Goal: Task Accomplishment & Management: Use online tool/utility

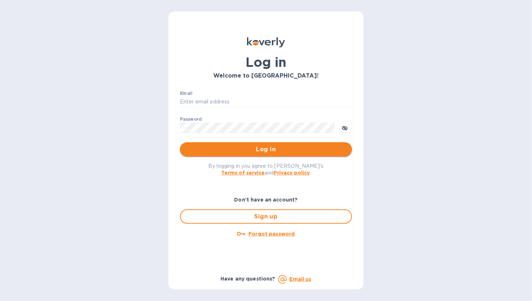
type input "[EMAIL_ADDRESS][DOMAIN_NAME]"
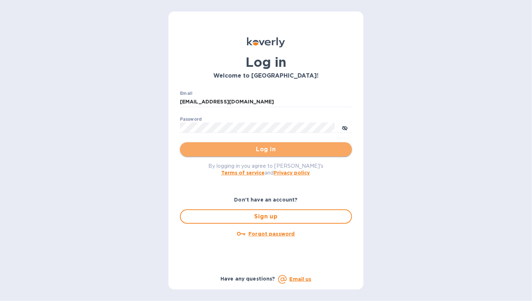
click at [271, 144] on button "Log in" at bounding box center [266, 149] width 172 height 14
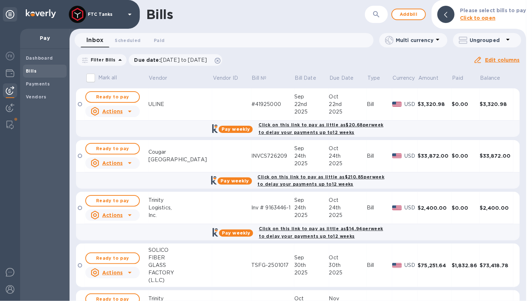
click at [35, 70] on b "Bills" at bounding box center [31, 70] width 11 height 5
click at [9, 126] on img at bounding box center [9, 125] width 7 height 9
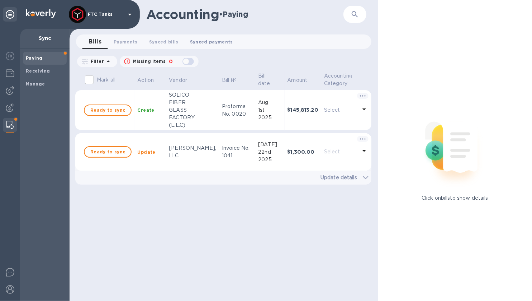
click at [190, 41] on span "Synced payments 0" at bounding box center [211, 42] width 43 height 8
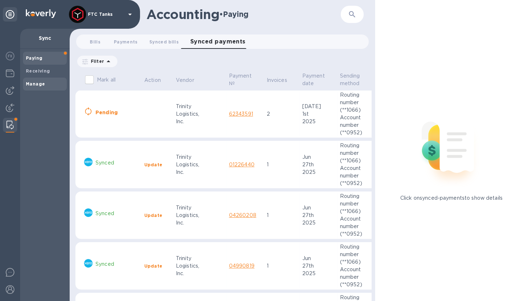
click at [46, 88] on div "Manage" at bounding box center [45, 83] width 44 height 13
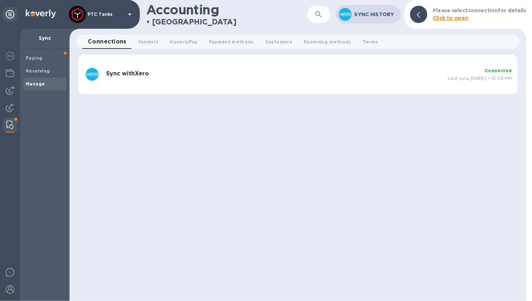
click at [283, 69] on div "Sync with Xero" at bounding box center [274, 74] width 342 height 14
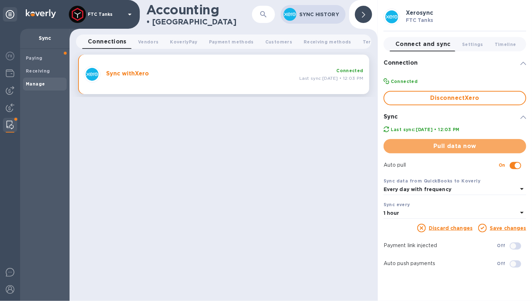
click at [441, 145] on span "Pull data now" at bounding box center [455, 146] width 131 height 9
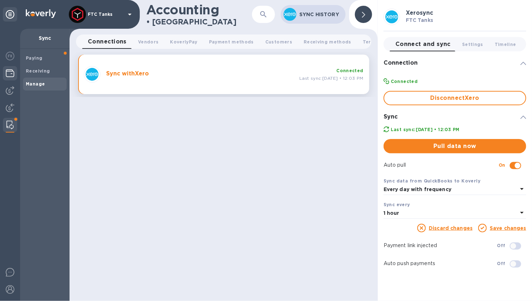
click at [14, 76] on div at bounding box center [10, 74] width 14 height 16
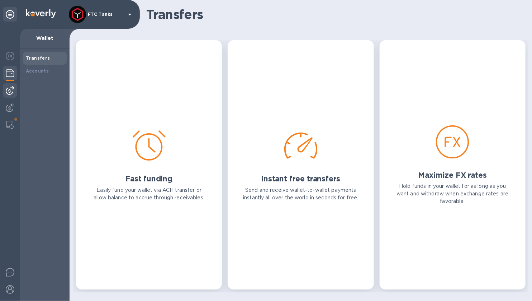
click at [10, 87] on img at bounding box center [10, 90] width 9 height 9
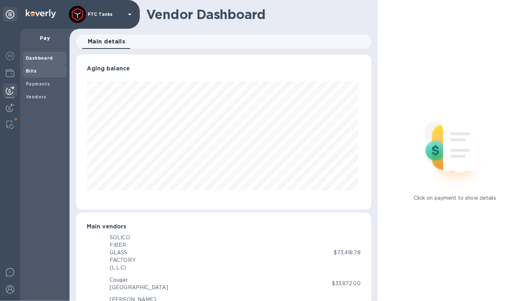
scroll to position [155, 293]
click at [31, 69] on b "Bills" at bounding box center [31, 70] width 11 height 5
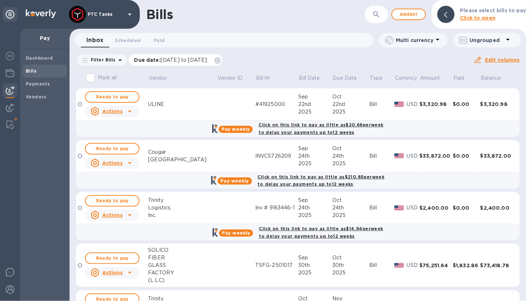
click at [221, 61] on icon at bounding box center [218, 61] width 6 height 6
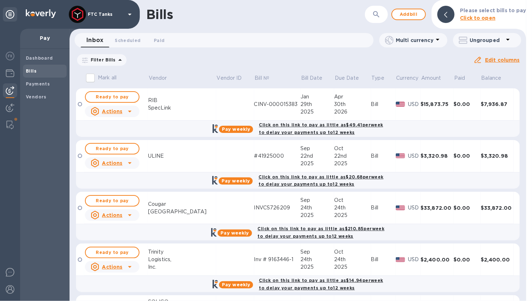
click at [116, 62] on icon at bounding box center [120, 60] width 9 height 9
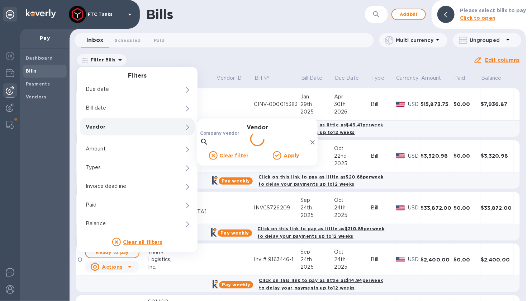
click at [214, 140] on input "Company vendor" at bounding box center [260, 141] width 96 height 11
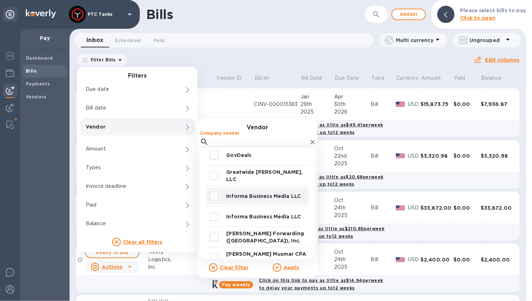
scroll to position [136, 0]
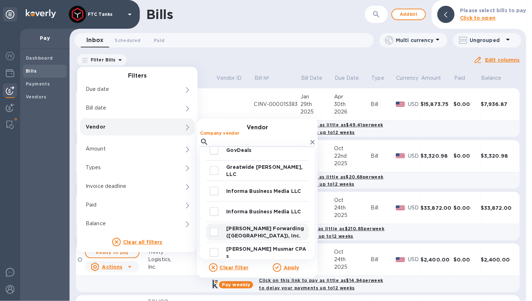
click at [212, 235] on input "decorative checkbox" at bounding box center [214, 231] width 15 height 15
checkbox input "true"
click at [293, 268] on u "Apply" at bounding box center [292, 267] width 16 height 6
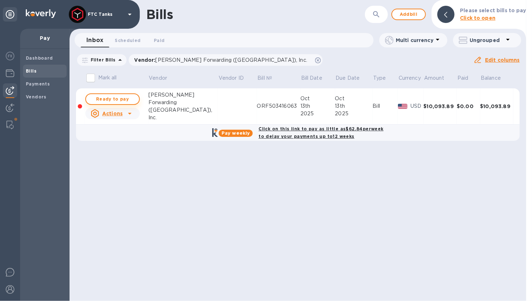
click at [113, 100] on span "Ready to pay" at bounding box center [113, 99] width 42 height 9
checkbox input "true"
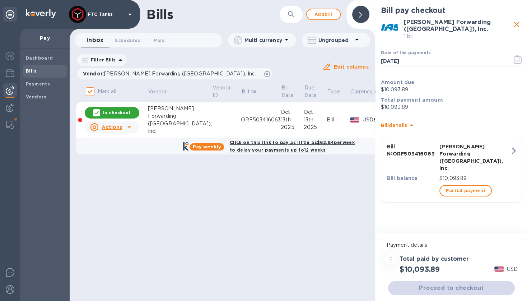
click at [413, 183] on div "button" at bounding box center [411, 190] width 52 height 14
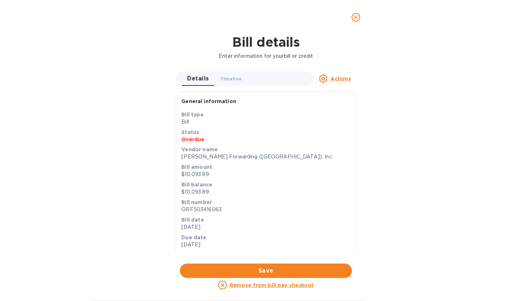
click at [353, 21] on span "close" at bounding box center [356, 17] width 9 height 9
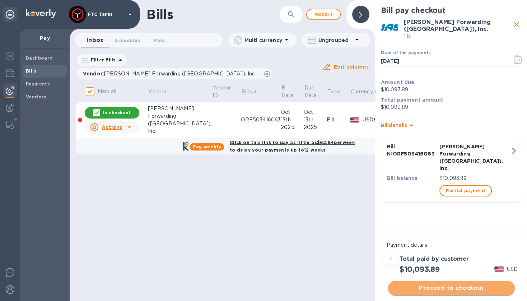
click at [452, 289] on span "Proceed to checkout" at bounding box center [451, 287] width 115 height 9
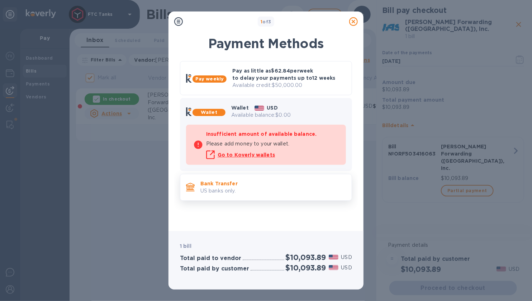
click at [226, 187] on p "US banks only." at bounding box center [274, 191] width 146 height 8
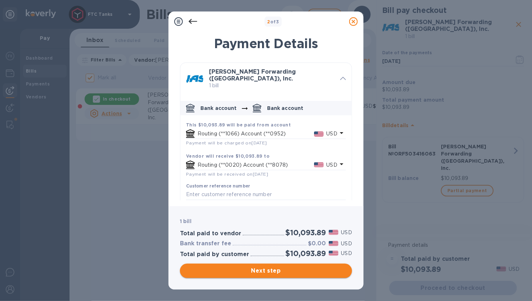
click at [287, 273] on span "Next step" at bounding box center [266, 270] width 161 height 9
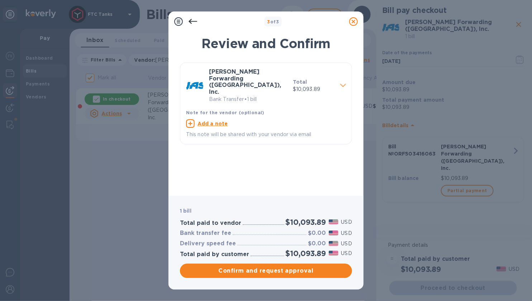
click at [212, 121] on u "Add a note" at bounding box center [213, 124] width 30 height 6
click at [217, 121] on textarea at bounding box center [260, 124] width 149 height 6
paste textarea "INVOICE ORF503416063"
type textarea "INVOICE ORF503416063"
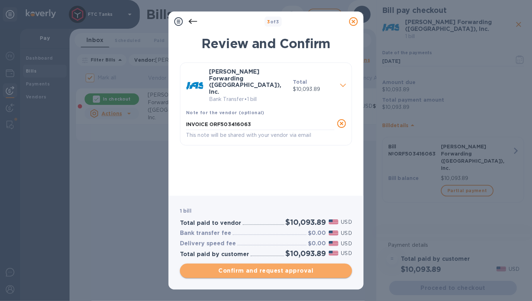
click at [283, 272] on span "Confirm and request approval" at bounding box center [266, 270] width 161 height 9
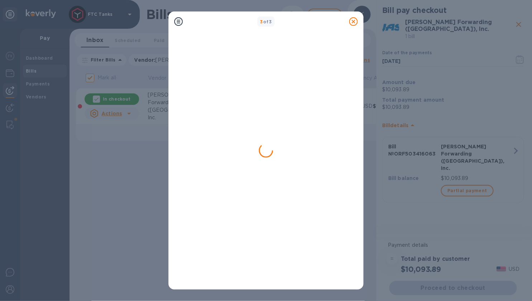
checkbox input "false"
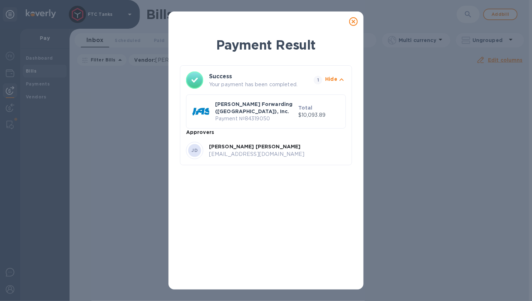
click at [355, 21] on icon at bounding box center [353, 21] width 9 height 9
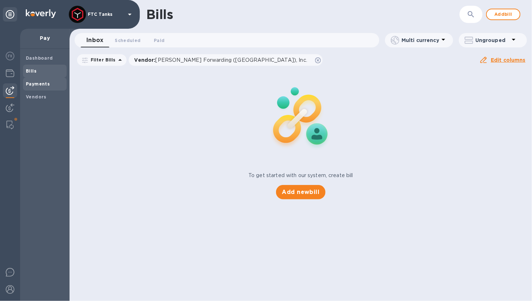
click at [52, 84] on span "Payments" at bounding box center [45, 83] width 38 height 7
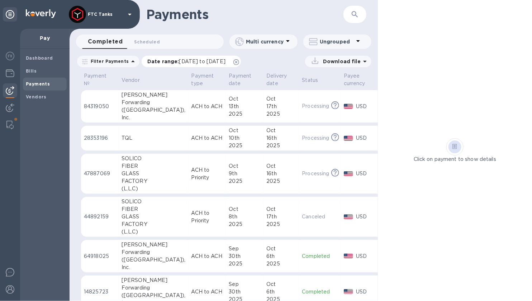
click at [239, 62] on icon at bounding box center [237, 62] width 6 height 6
click at [111, 106] on p "84319050" at bounding box center [100, 107] width 32 height 8
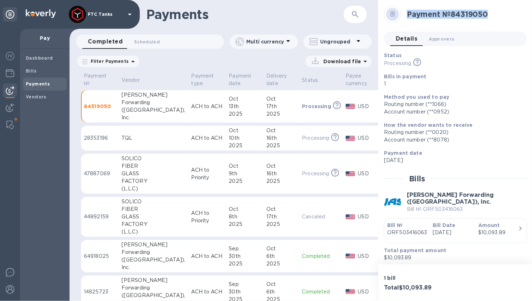
drag, startPoint x: 490, startPoint y: 17, endPoint x: 405, endPoint y: 17, distance: 85.0
click at [405, 17] on div "Payment № 84319050" at bounding box center [464, 14] width 120 height 15
copy h2 "Payment № 84319050"
click at [245, 16] on h1 "Payments" at bounding box center [245, 14] width 198 height 15
